Goal: Check status: Check status

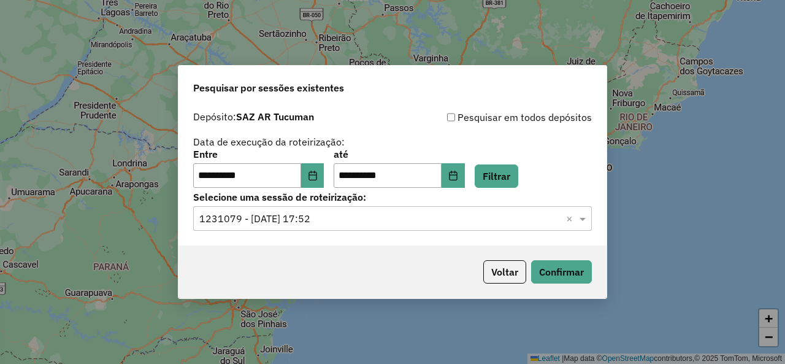
click at [584, 218] on span at bounding box center [583, 218] width 15 height 15
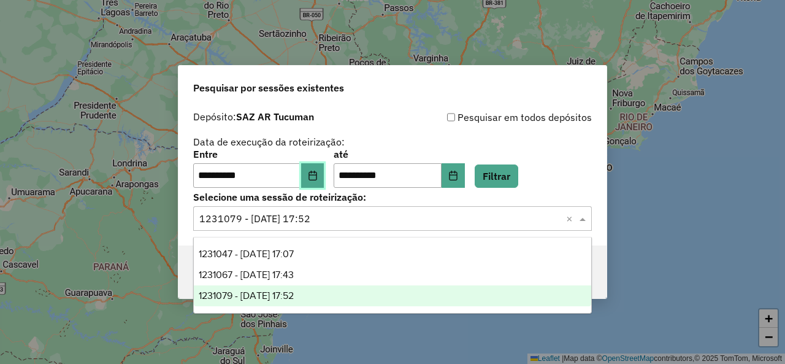
click at [324, 169] on button "Choose Date" at bounding box center [312, 175] width 23 height 25
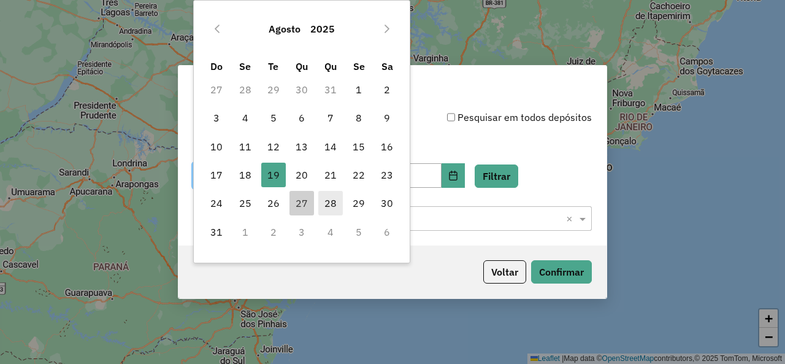
click at [335, 202] on span "28" at bounding box center [330, 203] width 25 height 25
type input "**********"
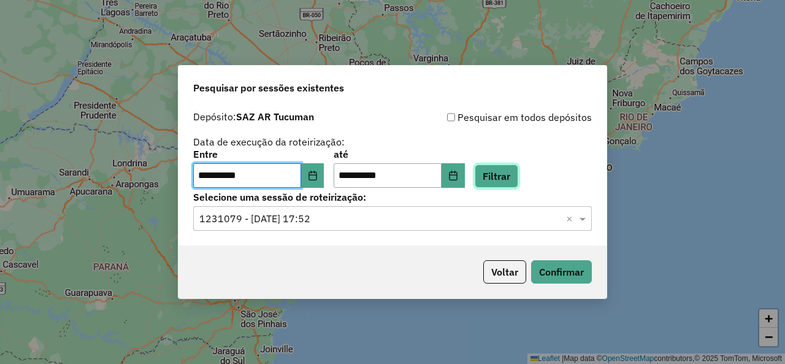
click at [503, 170] on button "Filtrar" at bounding box center [497, 175] width 44 height 23
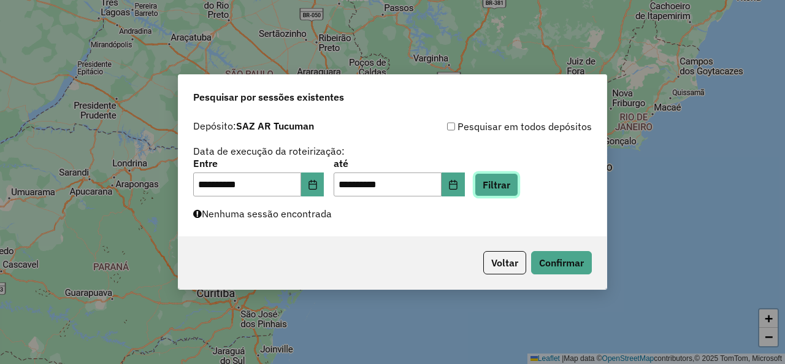
click at [501, 194] on button "Filtrar" at bounding box center [497, 184] width 44 height 23
click at [518, 184] on button "Filtrar" at bounding box center [497, 184] width 44 height 23
click at [495, 187] on button "Filtrar" at bounding box center [497, 184] width 44 height 23
click at [518, 186] on button "Filtrar" at bounding box center [497, 184] width 44 height 23
click at [518, 182] on button "Filtrar" at bounding box center [497, 184] width 44 height 23
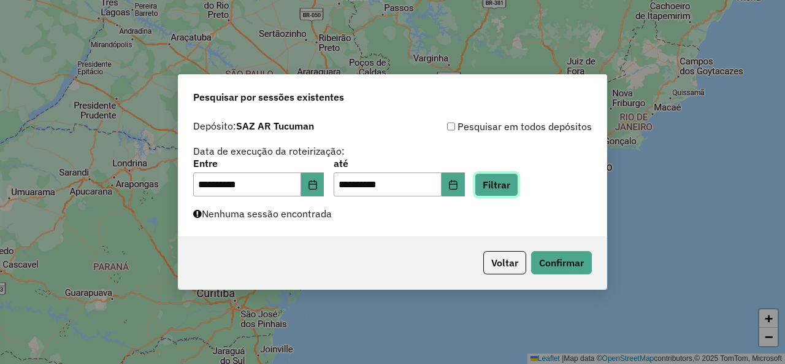
click at [514, 190] on button "Filtrar" at bounding box center [497, 184] width 44 height 23
click at [503, 181] on button "Filtrar" at bounding box center [497, 184] width 44 height 23
click at [495, 183] on button "Filtrar" at bounding box center [497, 184] width 44 height 23
click at [513, 178] on button "Filtrar" at bounding box center [497, 184] width 44 height 23
click at [518, 181] on button "Filtrar" at bounding box center [497, 184] width 44 height 23
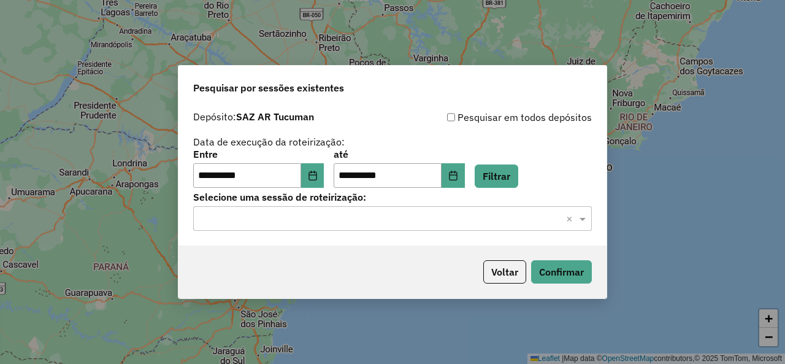
click at [337, 220] on input "text" at bounding box center [380, 219] width 362 height 15
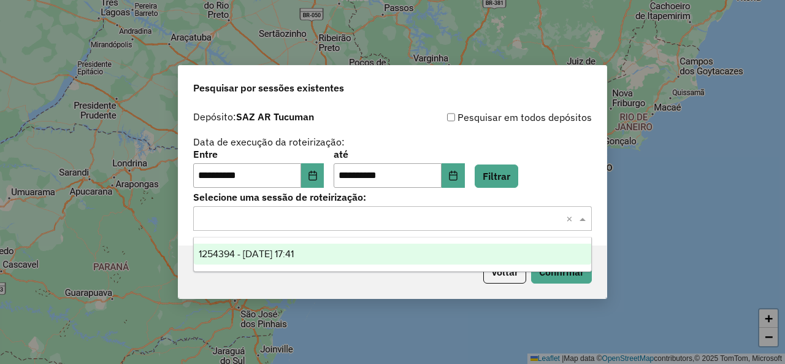
drag, startPoint x: 294, startPoint y: 248, endPoint x: 288, endPoint y: 251, distance: 6.6
click at [291, 250] on span "1254394 - 28/08/2025 17:41" at bounding box center [246, 253] width 95 height 10
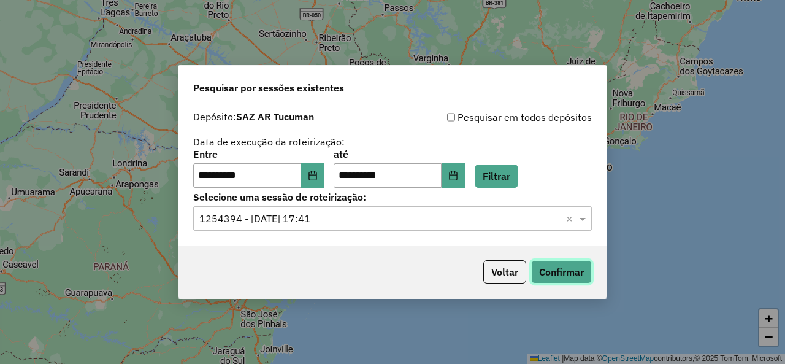
click at [555, 270] on button "Confirmar" at bounding box center [561, 271] width 61 height 23
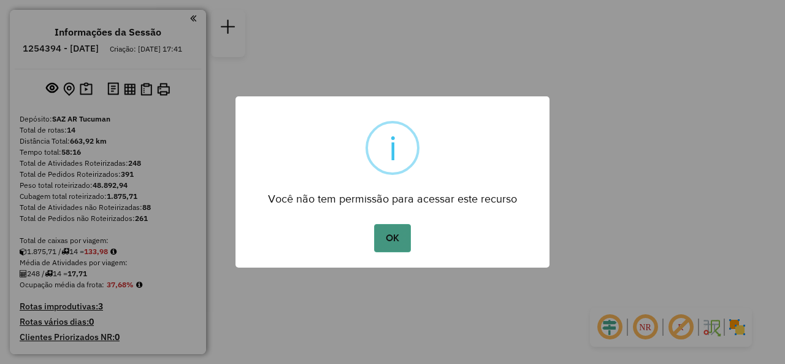
click at [387, 240] on button "OK" at bounding box center [392, 238] width 36 height 28
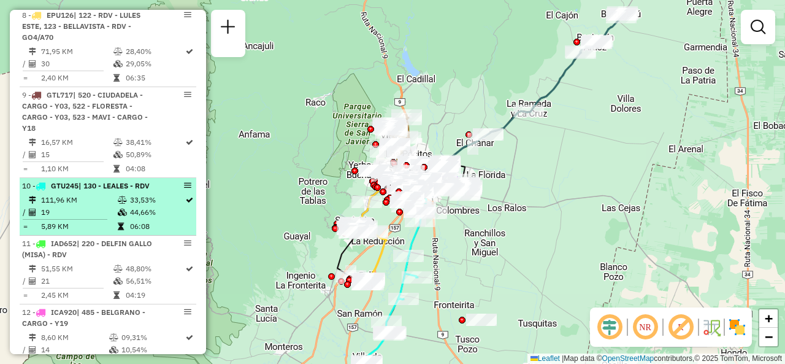
scroll to position [1226, 0]
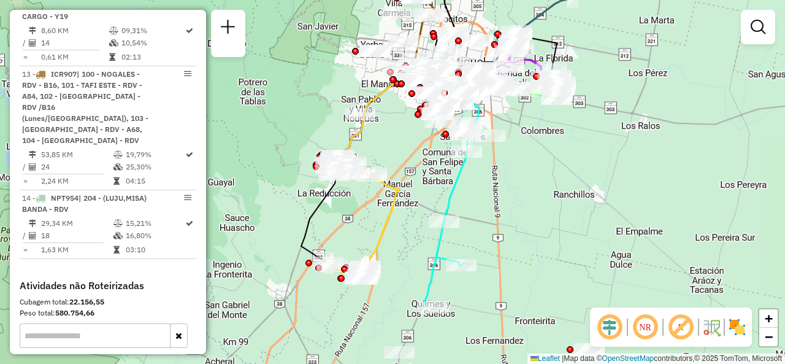
drag, startPoint x: 565, startPoint y: 153, endPoint x: 606, endPoint y: 67, distance: 95.7
click at [606, 67] on div "Janela de atendimento Grade de atendimento Capacidade Transportadoras Veículos …" at bounding box center [392, 182] width 785 height 364
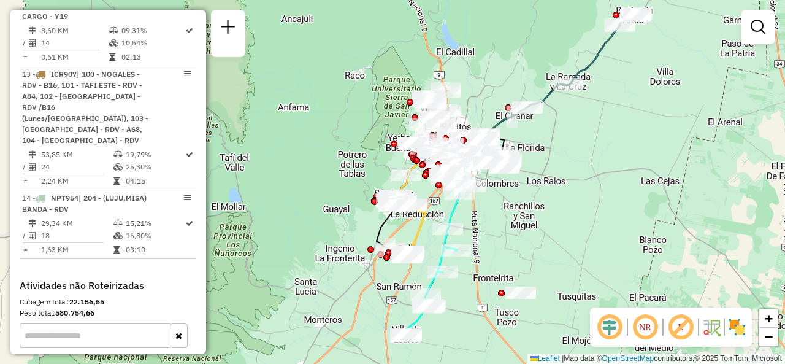
drag, startPoint x: 543, startPoint y: 172, endPoint x: 514, endPoint y: 191, distance: 34.2
click at [514, 191] on div "Janela de atendimento Grade de atendimento Capacidade Transportadoras Veículos …" at bounding box center [392, 182] width 785 height 364
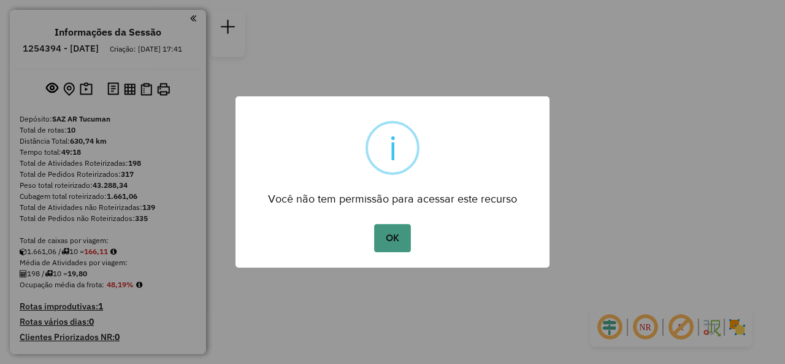
click at [389, 243] on button "OK" at bounding box center [392, 238] width 36 height 28
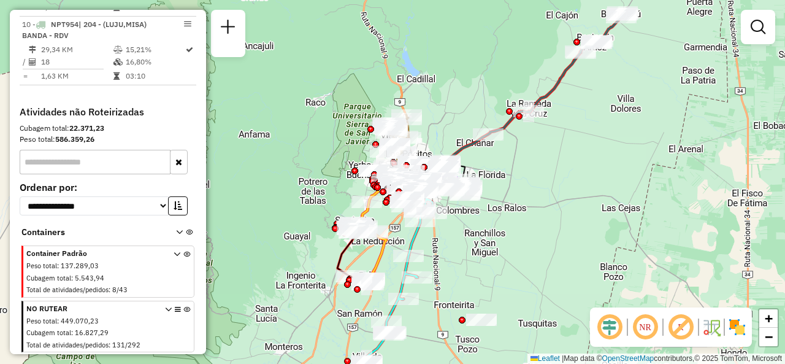
scroll to position [965, 0]
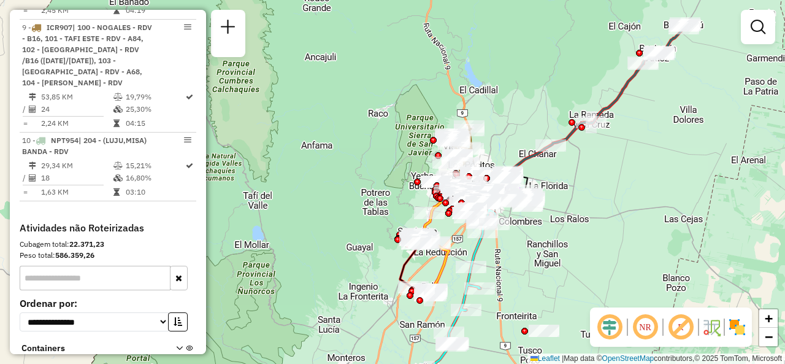
drag, startPoint x: 327, startPoint y: 191, endPoint x: 364, endPoint y: 161, distance: 47.1
click at [364, 161] on div "Janela de atendimento Grade de atendimento Capacidade Transportadoras Veículos …" at bounding box center [392, 182] width 785 height 364
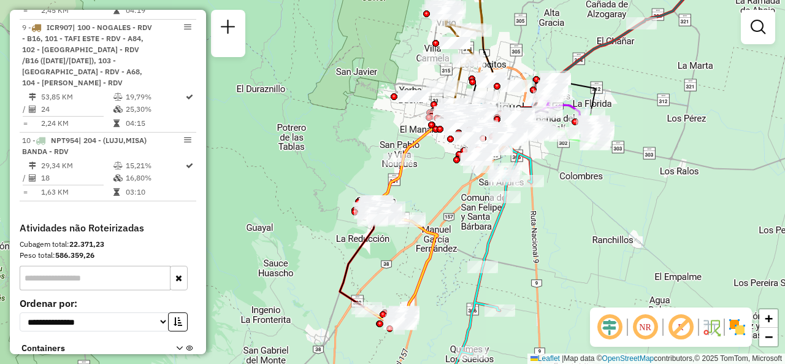
click at [590, 189] on div "Janela de atendimento Grade de atendimento Capacidade Transportadoras Veículos …" at bounding box center [392, 182] width 785 height 364
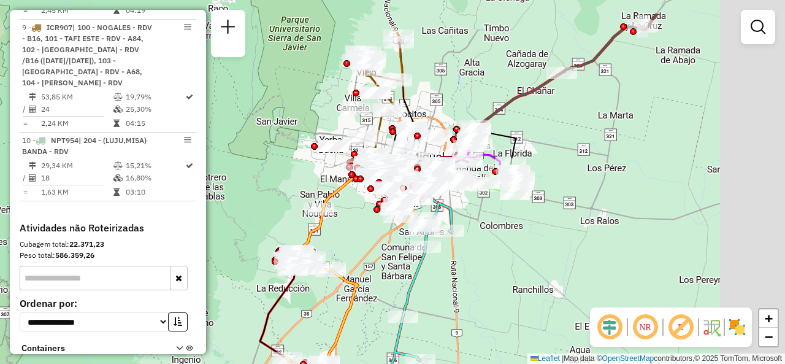
drag, startPoint x: 604, startPoint y: 180, endPoint x: 525, endPoint y: 229, distance: 93.9
click at [525, 229] on div "Janela de atendimento Grade de atendimento Capacidade Transportadoras Veículos …" at bounding box center [392, 182] width 785 height 364
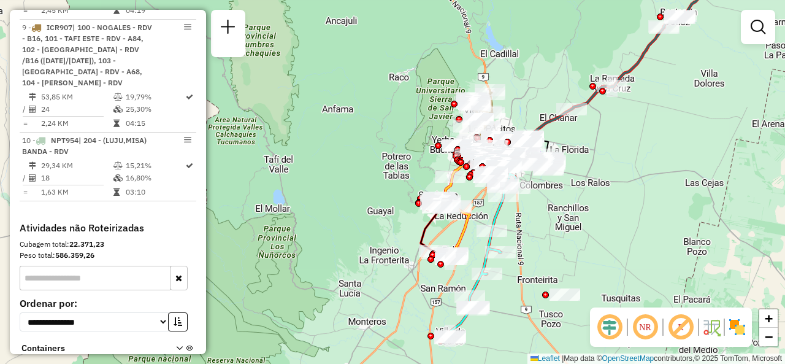
drag, startPoint x: 562, startPoint y: 188, endPoint x: 590, endPoint y: 145, distance: 51.4
click at [590, 145] on div "Janela de atendimento Grade de atendimento Capacidade Transportadoras Veículos …" at bounding box center [392, 182] width 785 height 364
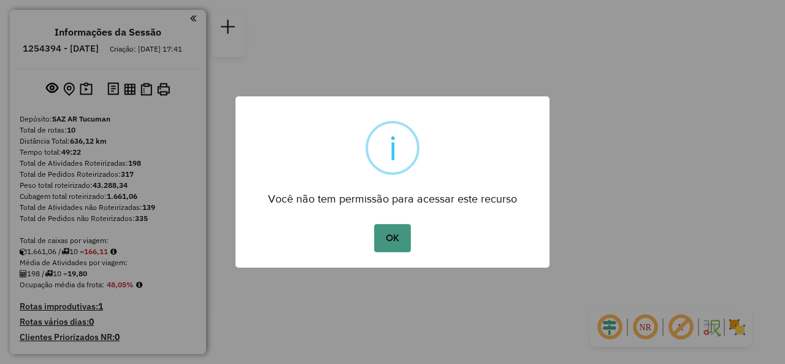
click at [390, 232] on button "OK" at bounding box center [392, 238] width 36 height 28
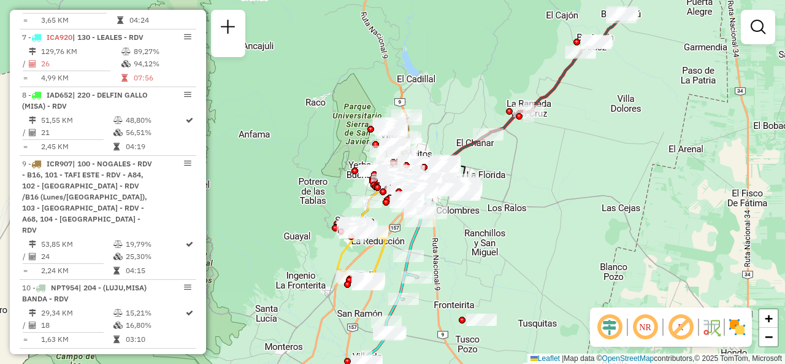
scroll to position [1042, 0]
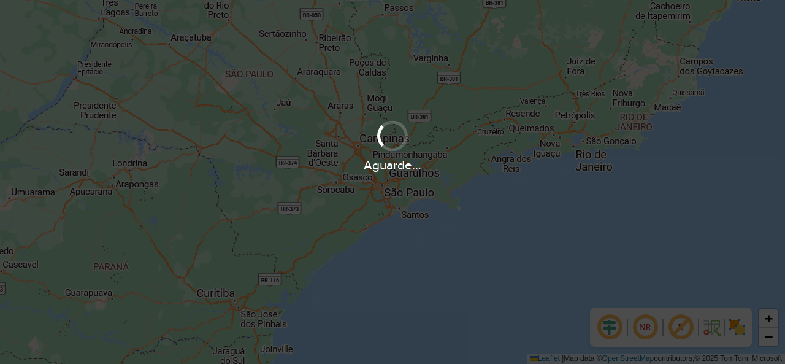
click at [392, 135] on div at bounding box center [392, 136] width 38 height 38
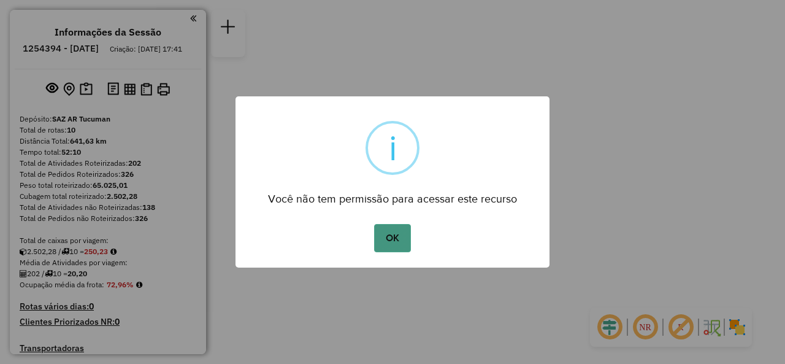
click at [383, 231] on button "OK" at bounding box center [392, 238] width 36 height 28
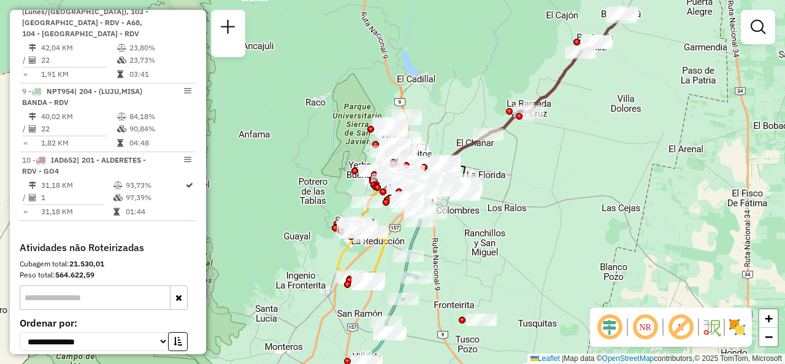
scroll to position [889, 0]
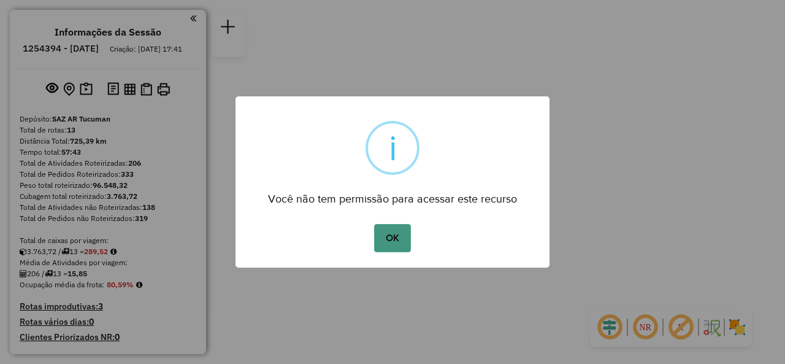
click at [381, 234] on button "OK" at bounding box center [392, 238] width 36 height 28
click at [397, 241] on button "OK" at bounding box center [392, 238] width 36 height 28
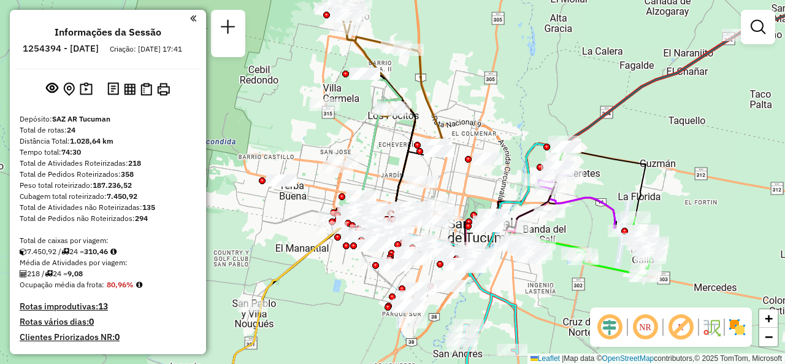
drag, startPoint x: 589, startPoint y: 162, endPoint x: 651, endPoint y: 158, distance: 62.7
click at [683, 156] on div "Janela de atendimento Grade de atendimento Capacidade Transportadoras Veículos …" at bounding box center [392, 182] width 785 height 364
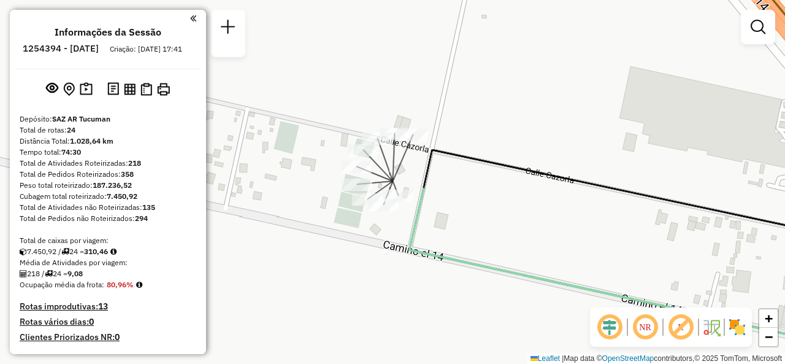
click at [472, 165] on icon at bounding box center [643, 196] width 440 height 92
select select "**********"
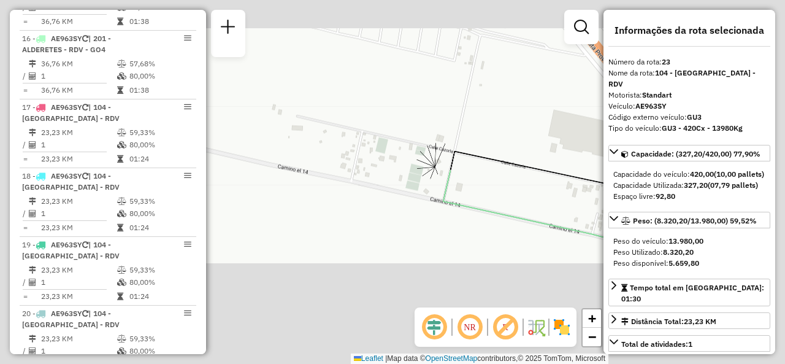
scroll to position [1986, 0]
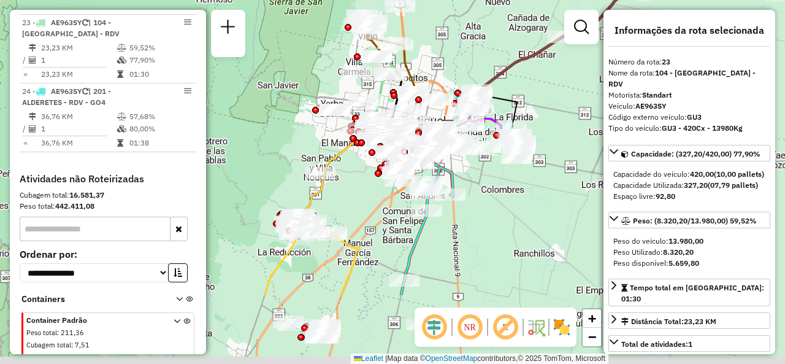
drag, startPoint x: 435, startPoint y: 132, endPoint x: 448, endPoint y: 44, distance: 89.1
click at [443, 41] on div "Janela de atendimento Grade de atendimento Capacidade Transportadoras Veículos …" at bounding box center [392, 182] width 785 height 364
